Goal: Information Seeking & Learning: Learn about a topic

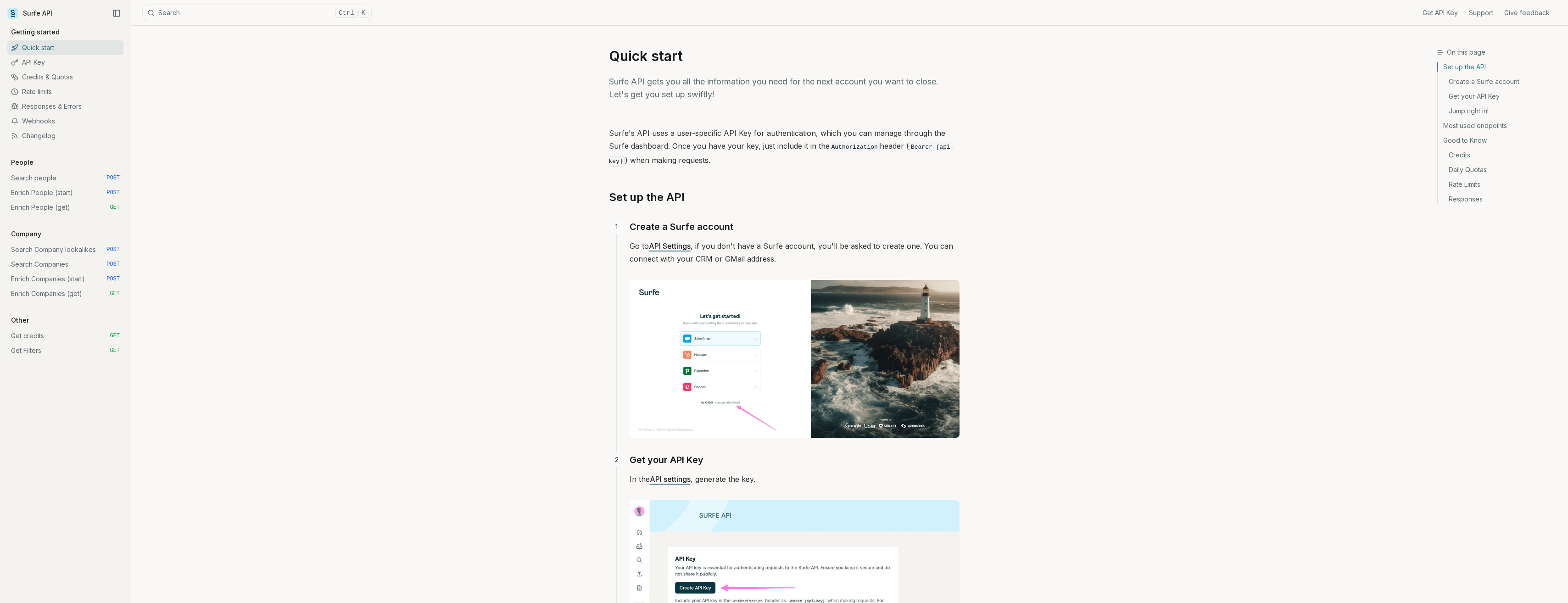
click at [51, 103] on link "Responses & Errors" at bounding box center [66, 106] width 116 height 14
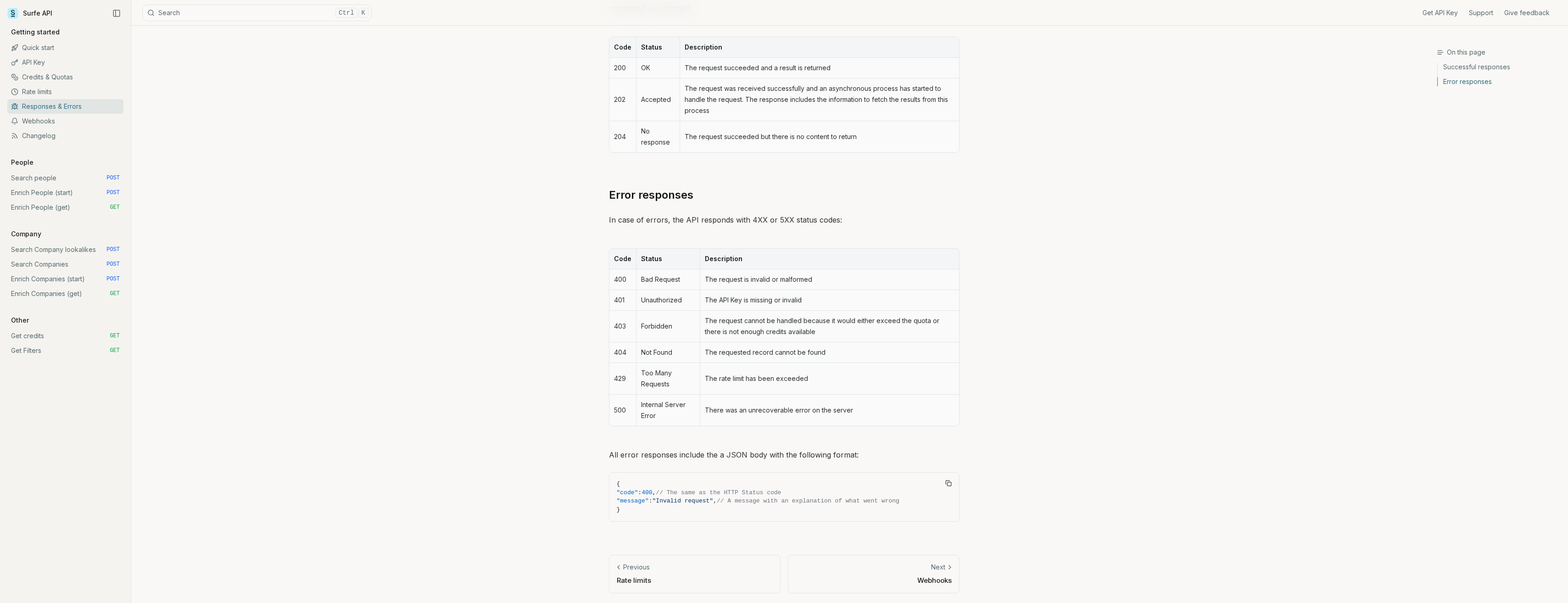
scroll to position [200, 0]
click at [35, 188] on link "Enrich People (start) POST" at bounding box center [66, 192] width 116 height 14
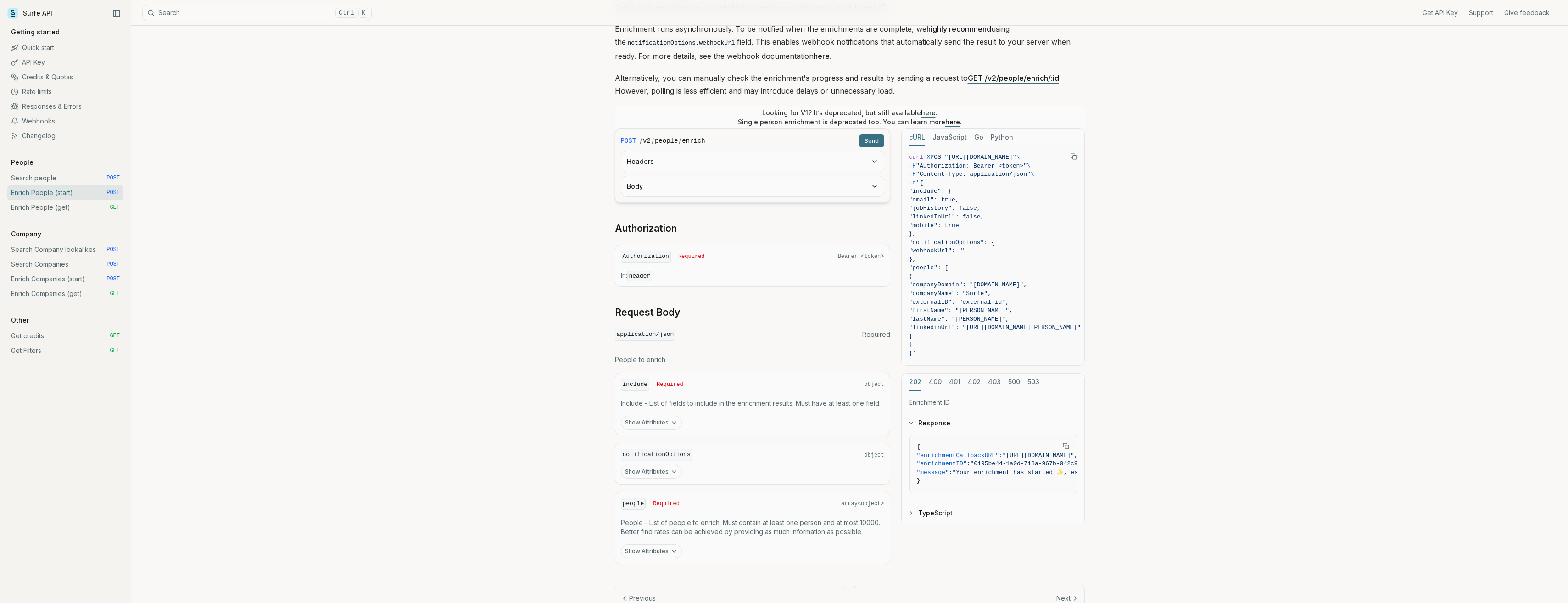
scroll to position [105, 0]
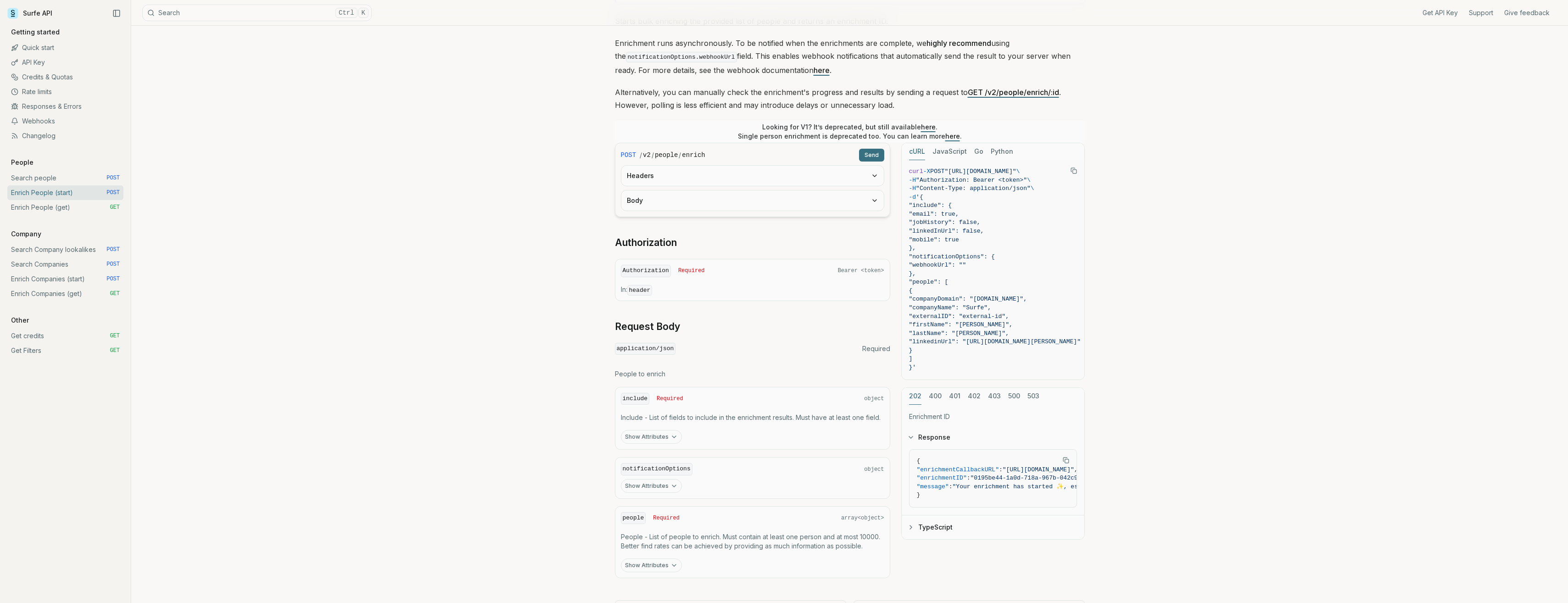
click at [934, 395] on button "400" at bounding box center [935, 396] width 13 height 17
click at [953, 396] on button "401" at bounding box center [954, 396] width 12 height 17
click at [970, 394] on button "402" at bounding box center [974, 396] width 13 height 17
click at [992, 395] on button "403" at bounding box center [994, 396] width 13 height 17
click at [1016, 397] on button "500" at bounding box center [1014, 396] width 12 height 17
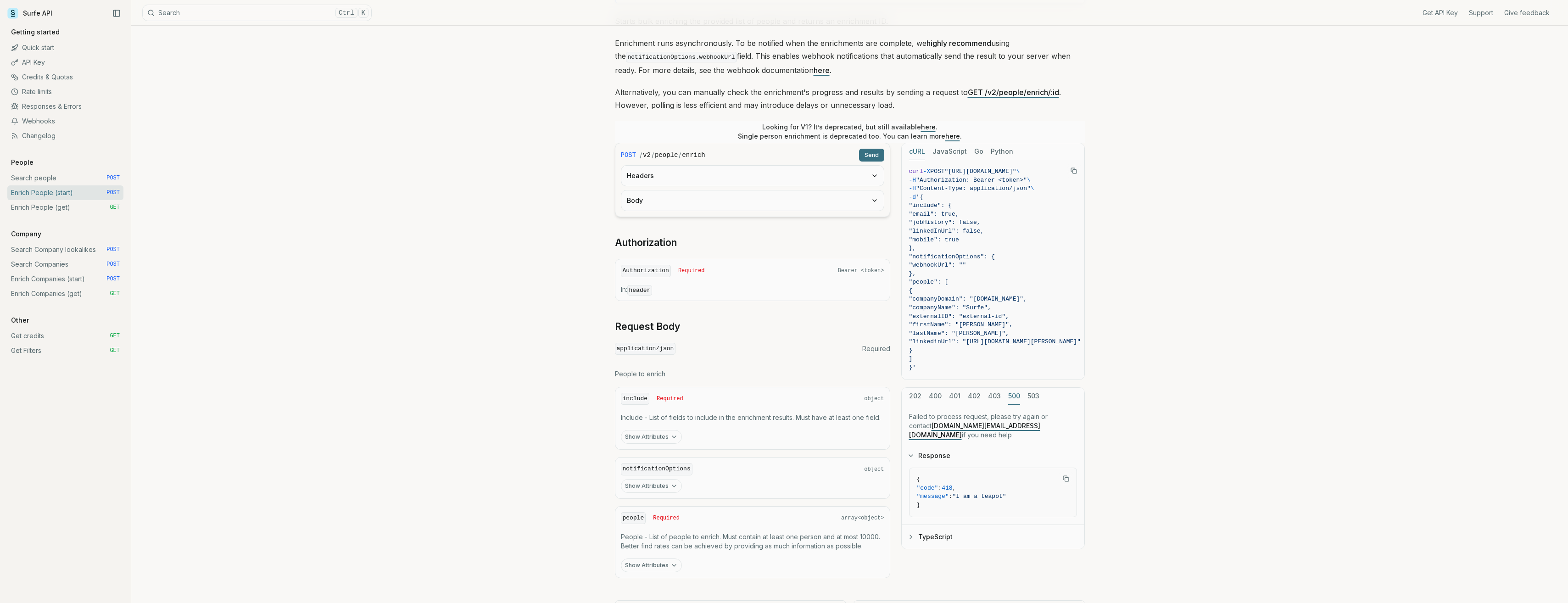
click at [1035, 395] on button "503" at bounding box center [1033, 396] width 12 height 17
click at [913, 396] on button "202" at bounding box center [915, 396] width 12 height 17
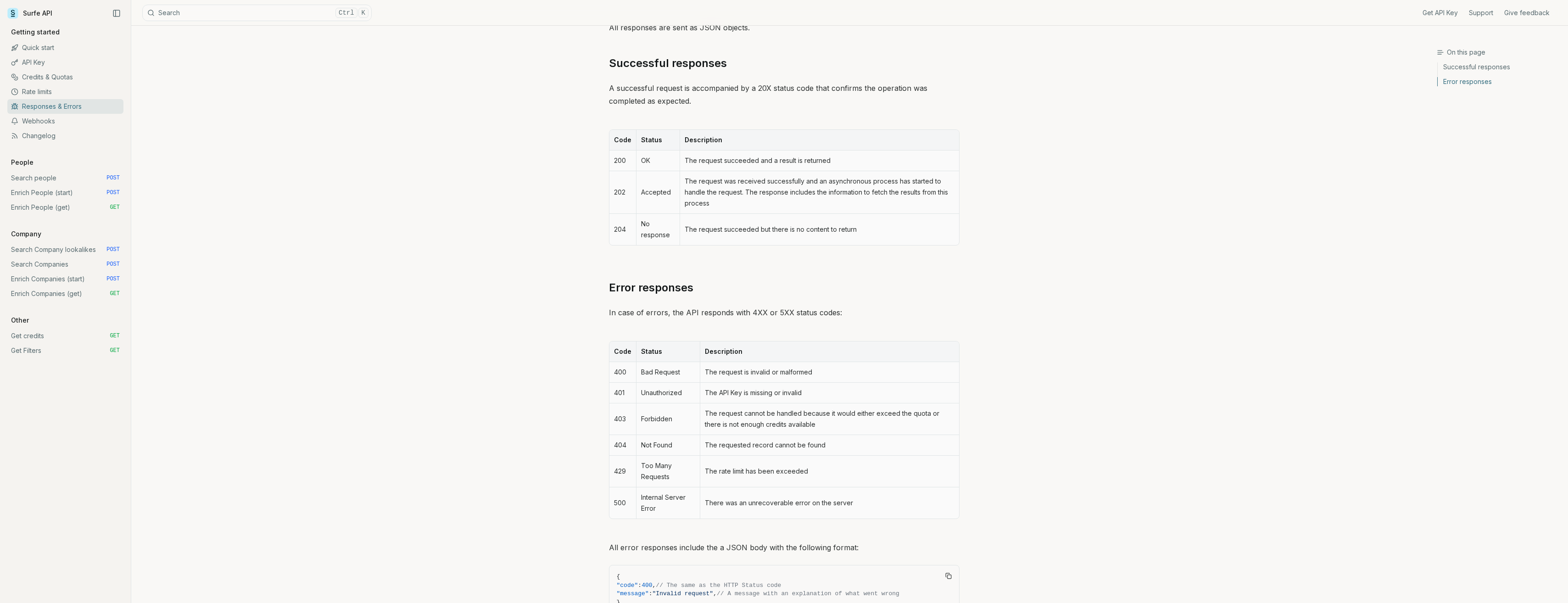
scroll to position [200, 0]
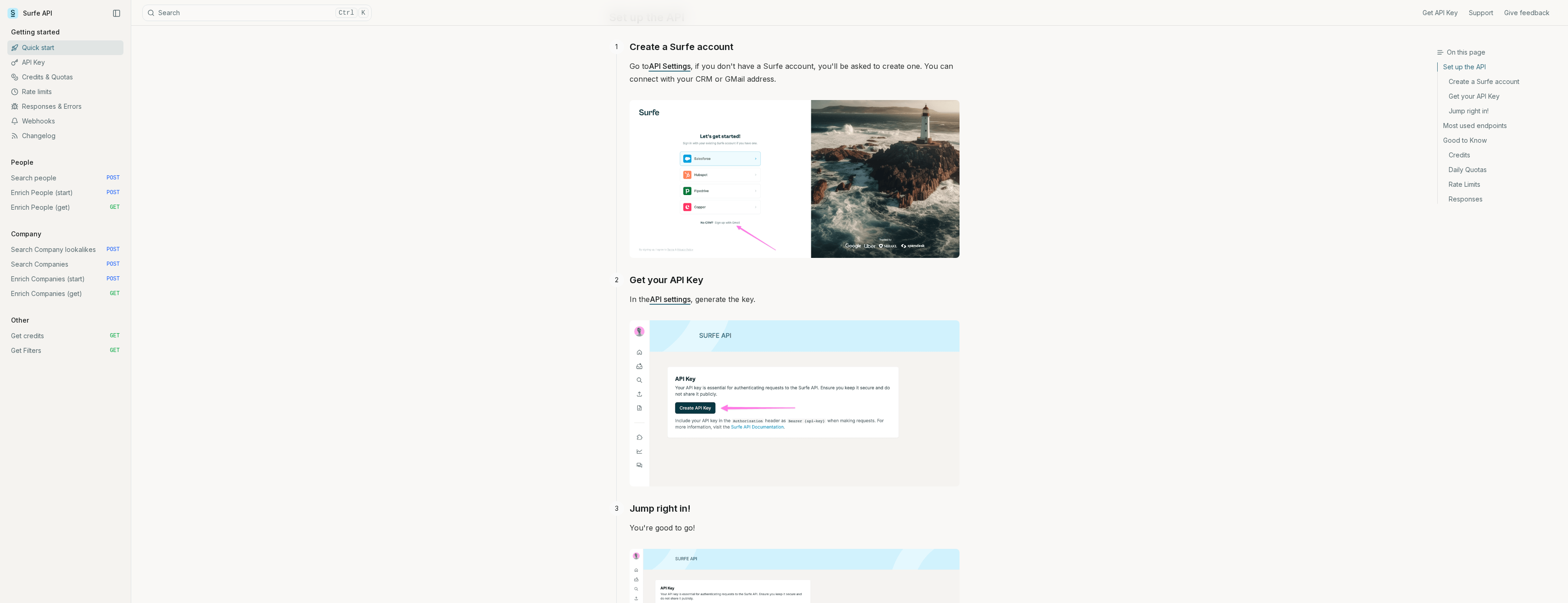
scroll to position [183, 0]
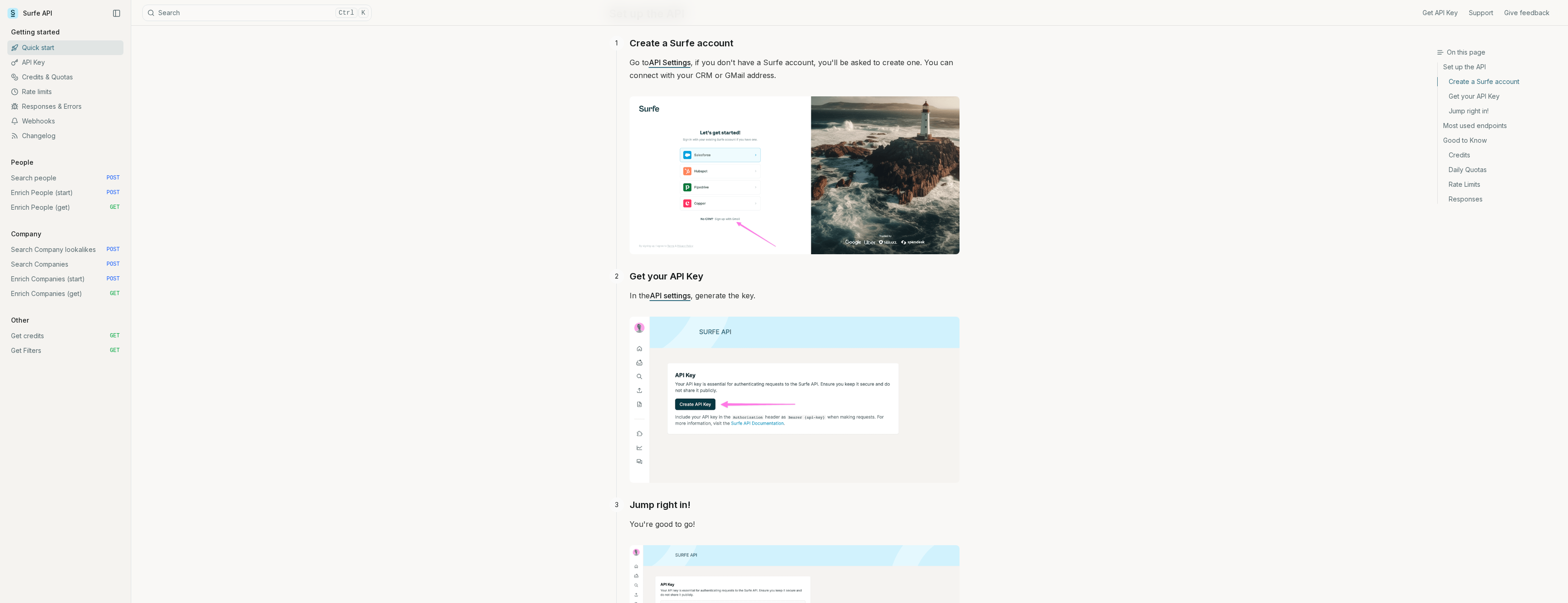
click at [36, 177] on link "Search people POST" at bounding box center [66, 177] width 116 height 14
